Goal: Task Accomplishment & Management: Use online tool/utility

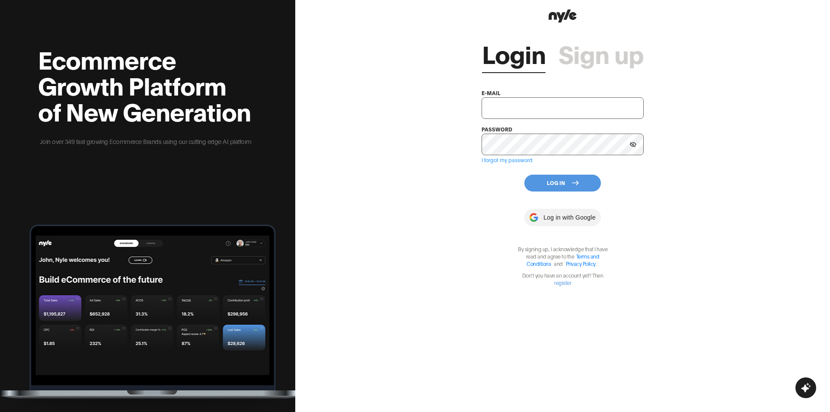
type input "[EMAIL_ADDRESS][PERSON_NAME]"
click at [559, 184] on button "Log In" at bounding box center [562, 183] width 76 height 17
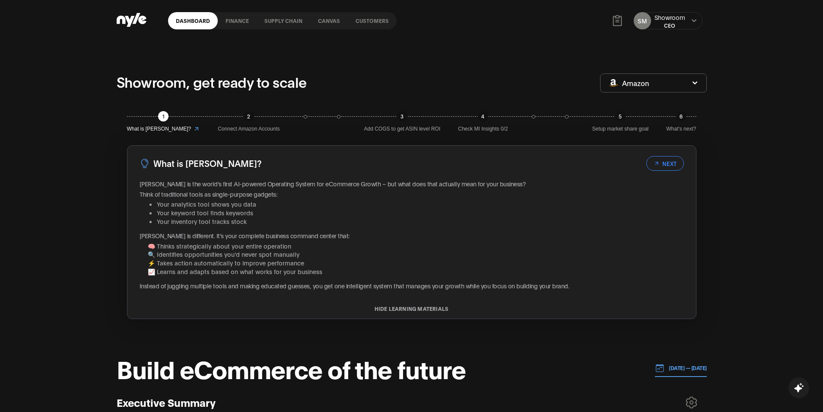
click at [322, 19] on link "Canvas" at bounding box center [329, 20] width 38 height 17
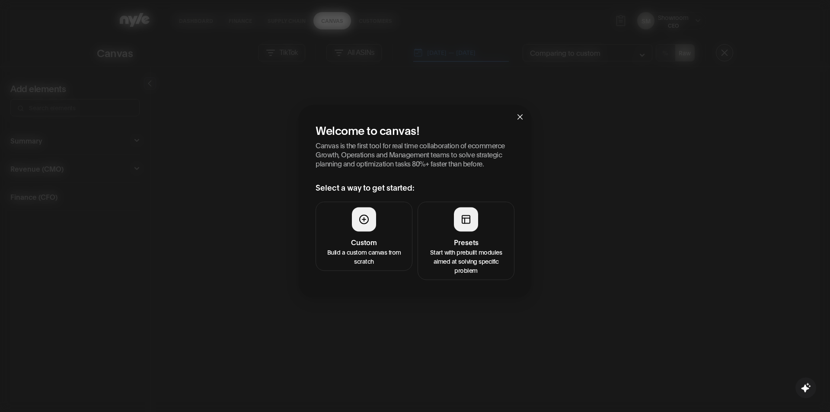
click at [461, 233] on button "Presets Start with prebuilt modules aimed at solving specific problem" at bounding box center [465, 240] width 97 height 78
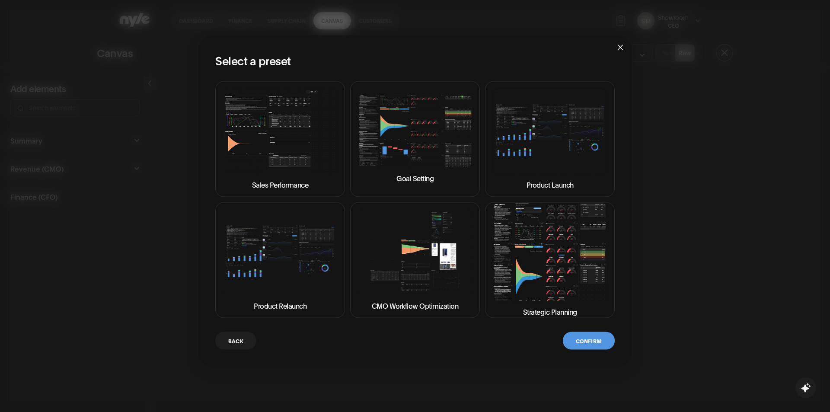
click at [531, 253] on img at bounding box center [549, 252] width 115 height 98
click at [588, 341] on button "Confirm" at bounding box center [589, 340] width 52 height 18
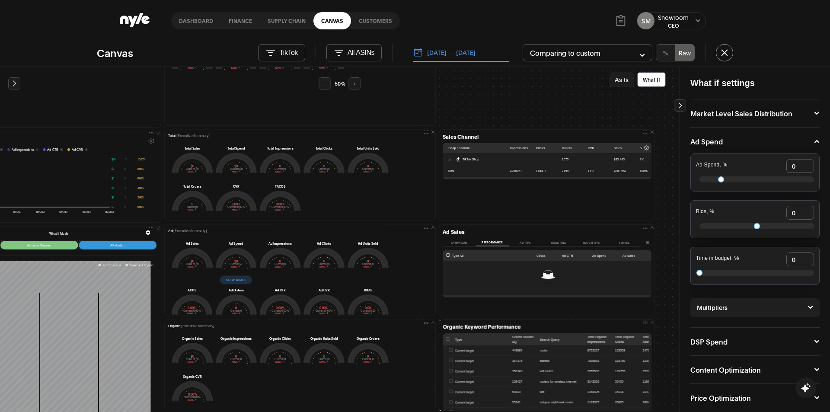
click at [445, 161] on td "TikTok Shop" at bounding box center [475, 159] width 65 height 12
click at [282, 45] on button "TikTok" at bounding box center [281, 52] width 47 height 17
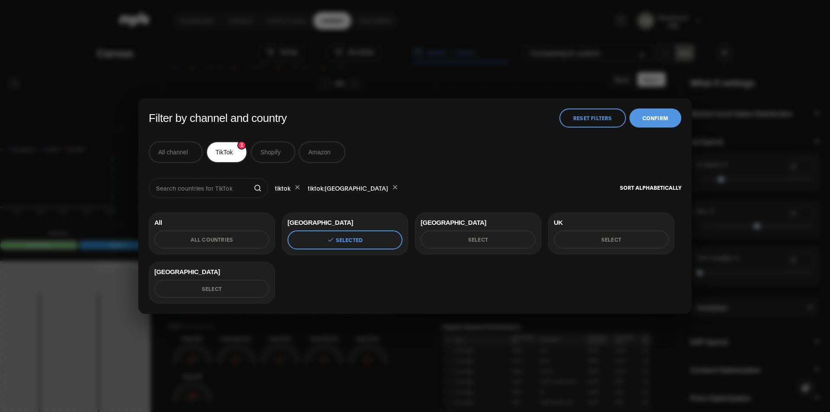
click at [322, 154] on button "Amazon" at bounding box center [322, 152] width 46 height 22
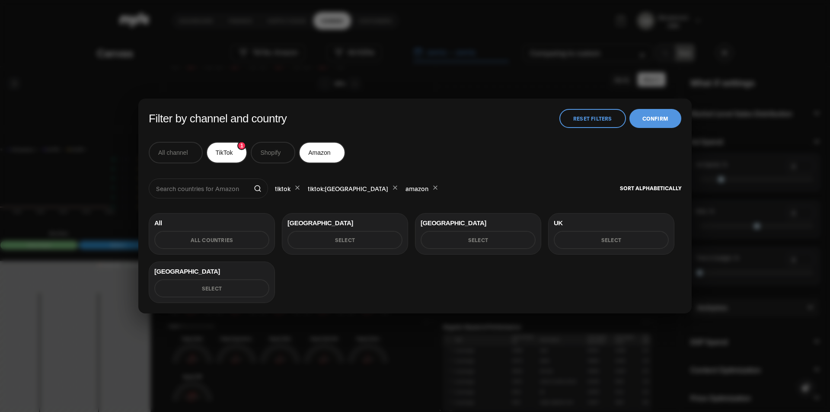
click at [336, 242] on button "Select" at bounding box center [344, 240] width 115 height 18
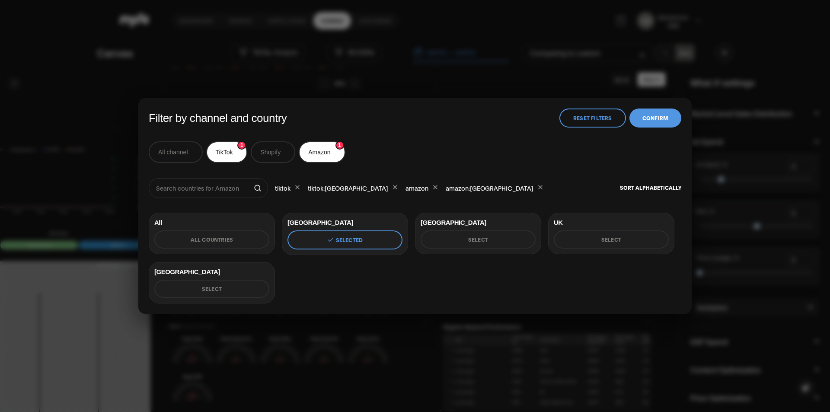
click at [207, 232] on button "All countries" at bounding box center [211, 239] width 115 height 18
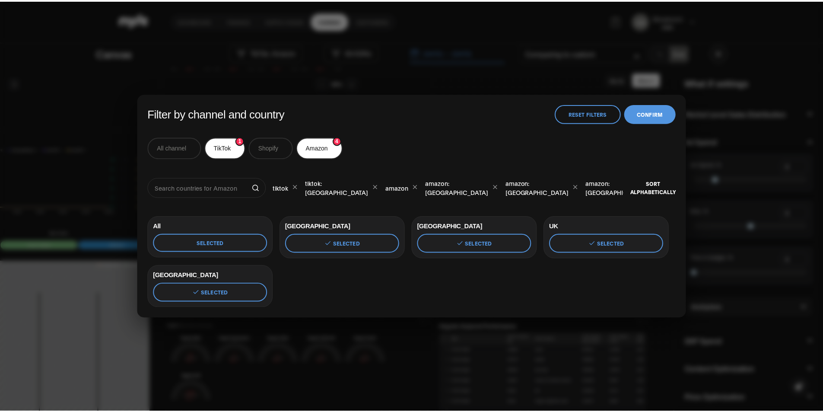
scroll to position [0, 4]
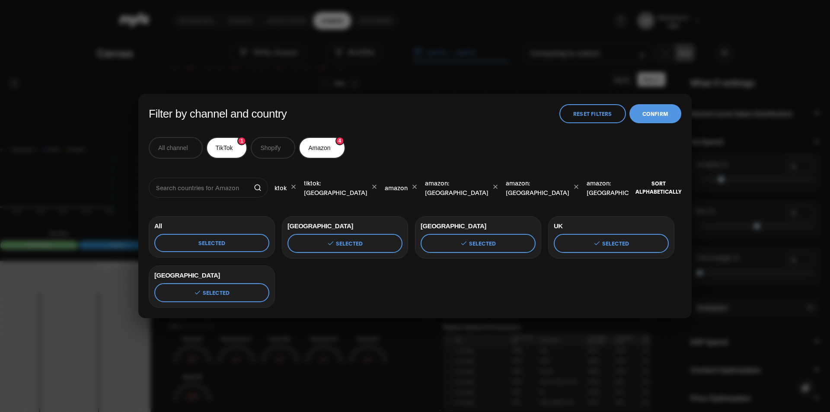
click at [666, 119] on button "Confirm" at bounding box center [655, 113] width 52 height 19
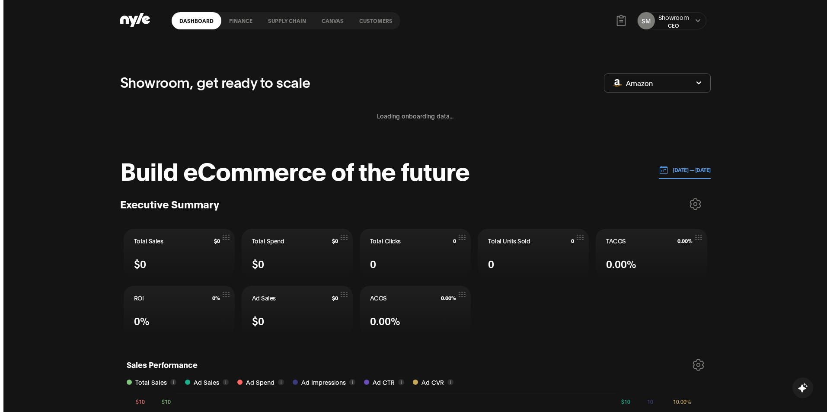
scroll to position [108, 1]
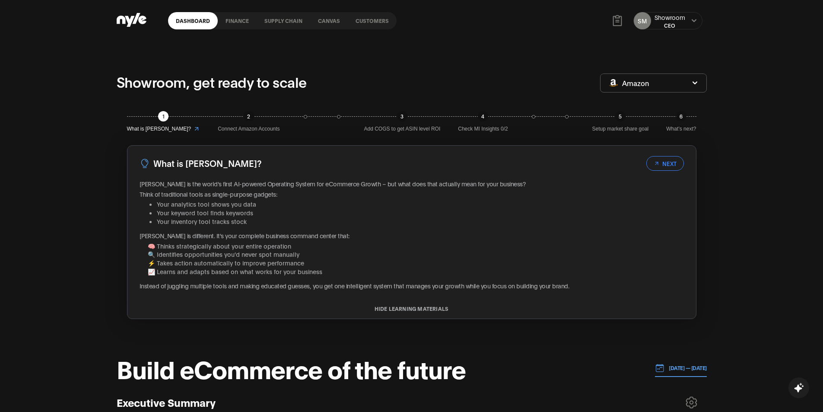
click at [332, 18] on link "Canvas" at bounding box center [329, 20] width 38 height 17
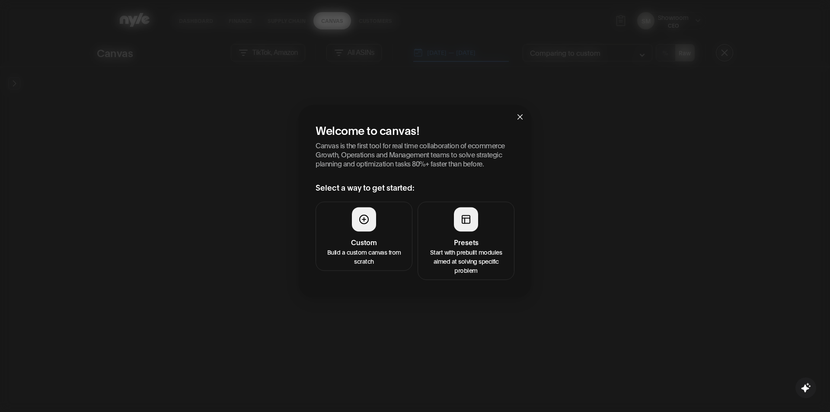
click at [471, 236] on h4 "Presets" at bounding box center [466, 241] width 86 height 10
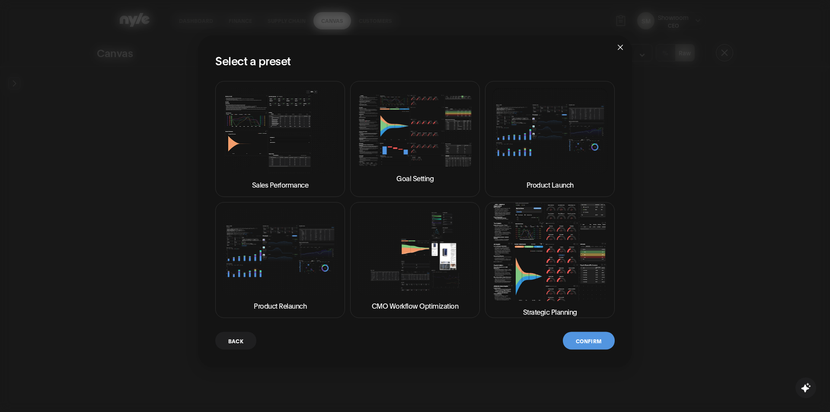
click at [589, 341] on button "Confirm" at bounding box center [589, 340] width 52 height 18
click at [580, 345] on button "Confirm" at bounding box center [589, 340] width 52 height 18
click at [559, 249] on img at bounding box center [549, 252] width 115 height 98
click at [588, 333] on button "Confirm" at bounding box center [589, 340] width 52 height 18
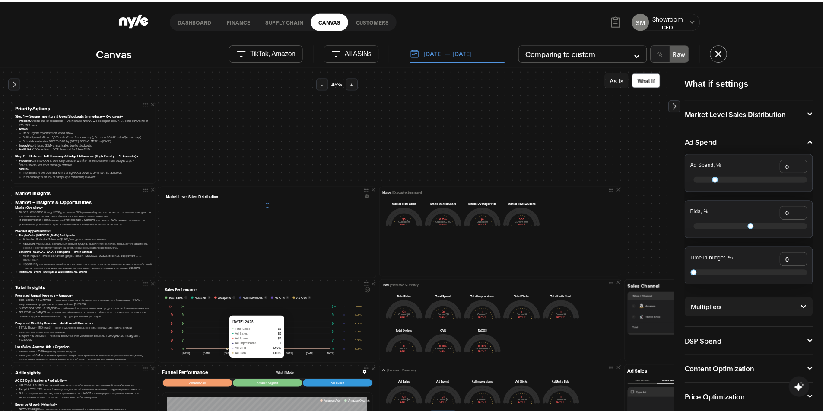
scroll to position [0, 43]
